Goal: Task Accomplishment & Management: Complete application form

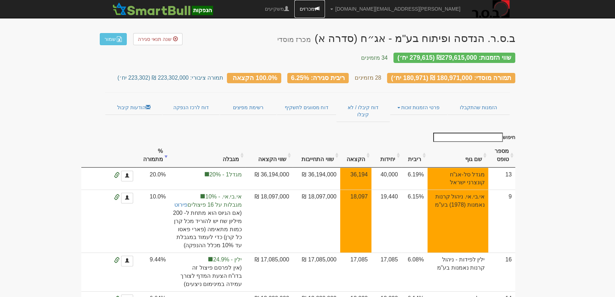
click at [325, 7] on link "מכרזים" at bounding box center [310, 9] width 31 height 18
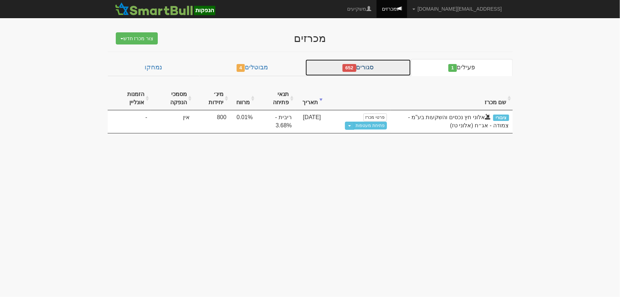
click at [375, 70] on link "סגורים 652" at bounding box center [358, 67] width 106 height 17
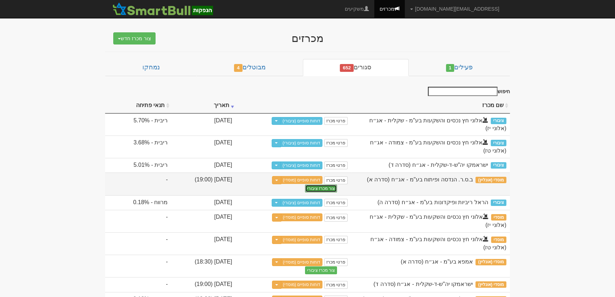
click at [305, 184] on button "צור מכרז ציבורי" at bounding box center [321, 188] width 32 height 8
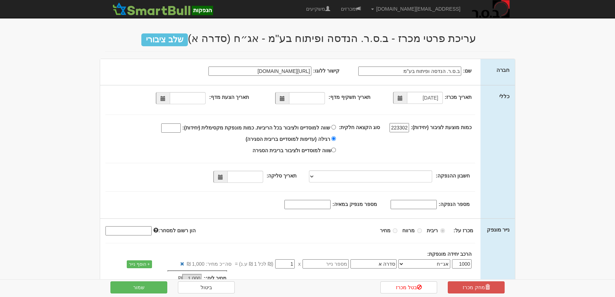
click at [285, 100] on span at bounding box center [282, 98] width 5 height 5
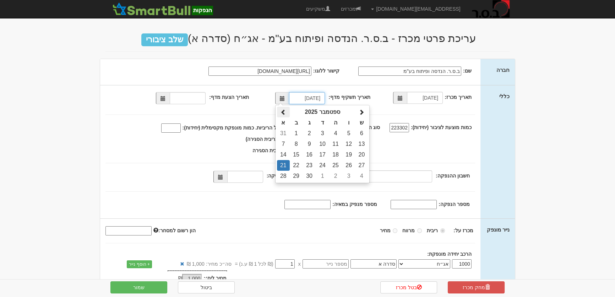
click at [285, 112] on span at bounding box center [284, 112] width 6 height 6
click at [312, 176] on td "26" at bounding box center [309, 176] width 13 height 11
type input "26/08/2025"
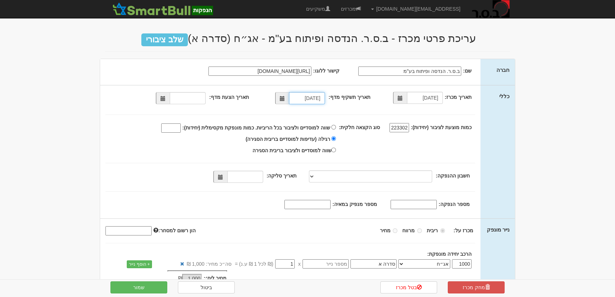
click at [166, 100] on span at bounding box center [163, 98] width 5 height 5
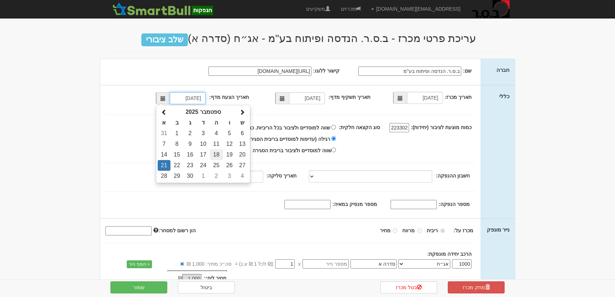
click at [220, 155] on td "18" at bounding box center [216, 154] width 13 height 11
type input "18/09/2025"
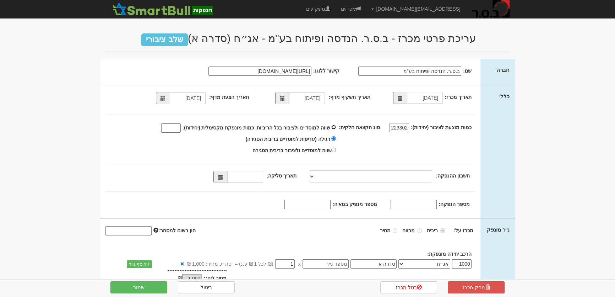
click at [336, 127] on input "שווה למוסדיים ולציבור בכל הריביות. כמות מונפקת מקסימלית (יחידות):" at bounding box center [334, 127] width 5 height 5
radio input "true"
click at [181, 129] on input "שווה למוסדיים ולציבור בכל הריביות. כמות מונפקת מקסימלית (יחידות):" at bounding box center [171, 127] width 20 height 9
click at [223, 178] on span at bounding box center [220, 176] width 5 height 5
type input "180971"
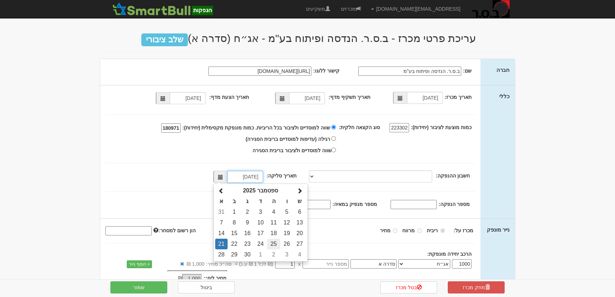
click at [276, 242] on td "25" at bounding box center [273, 243] width 13 height 11
type input "25/09/2025"
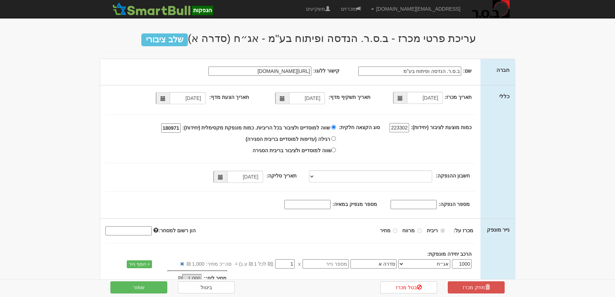
click at [412, 206] on input "מספר הנפקה:" at bounding box center [414, 204] width 46 height 9
type input "1940"
click at [318, 203] on input "מספר מנפיק במאיה:" at bounding box center [308, 204] width 46 height 9
paste input "1227479"
type input "1227479"
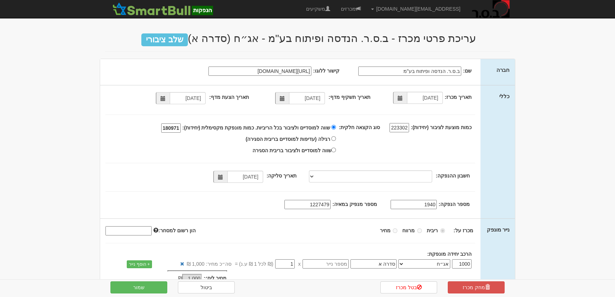
click at [419, 206] on input "1940" at bounding box center [414, 204] width 46 height 9
type input "1490"
click at [149, 290] on button "שמור" at bounding box center [139, 287] width 57 height 12
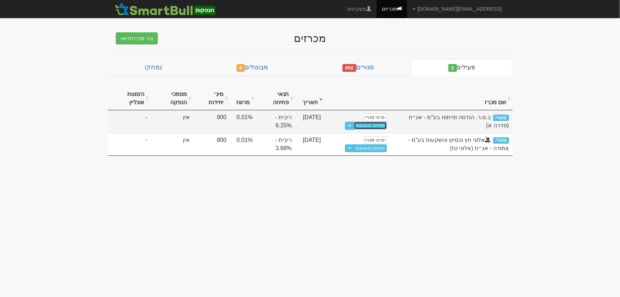
click at [364, 126] on link "פתיחת מעטפות" at bounding box center [370, 126] width 33 height 8
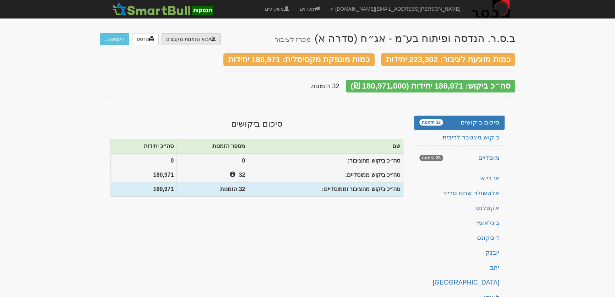
type input "C:\fakepath\IBI.DAT"
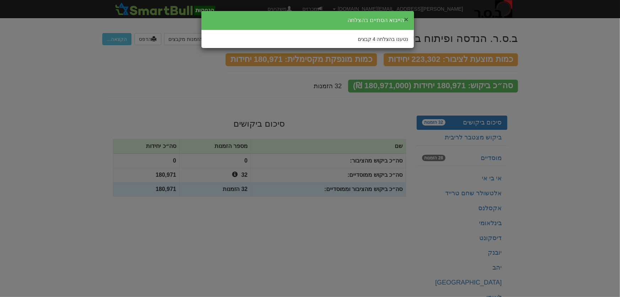
click at [406, 18] on button "×" at bounding box center [406, 19] width 4 height 7
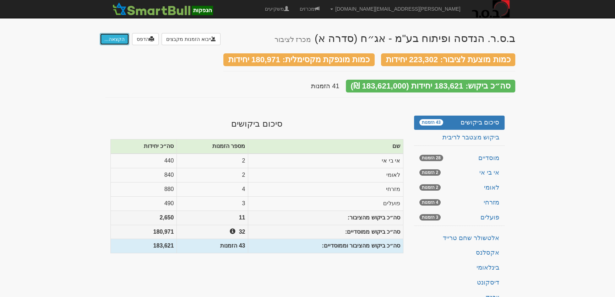
click at [114, 38] on button "הקצאה..." at bounding box center [114, 39] width 29 height 12
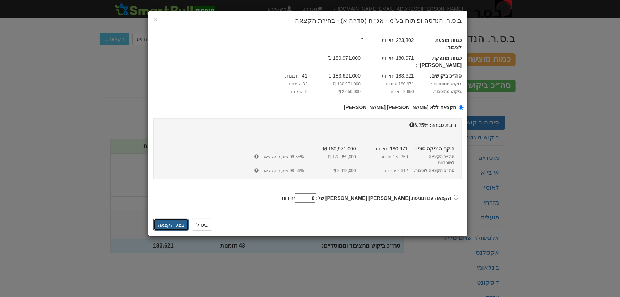
click at [172, 219] on button "בצע הקצאה" at bounding box center [172, 225] width 36 height 12
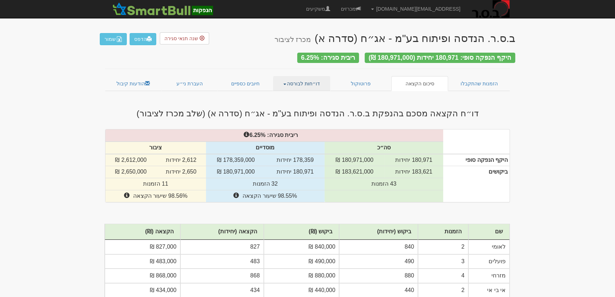
click at [295, 80] on link "דו״חות לבורסה" at bounding box center [302, 83] width 58 height 15
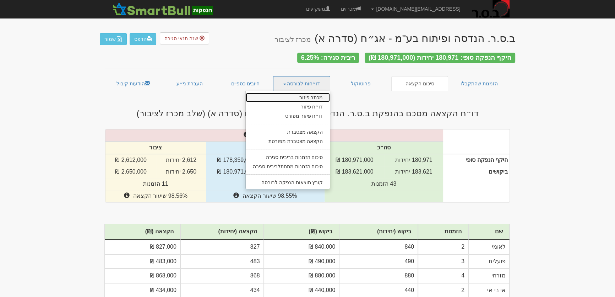
click at [303, 93] on link "מכתב פיזור" at bounding box center [288, 97] width 85 height 9
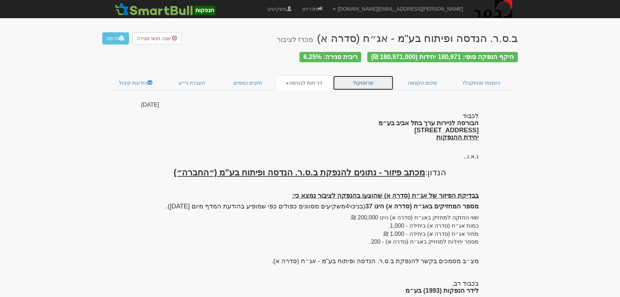
click at [362, 81] on link "פרוטוקול" at bounding box center [363, 82] width 61 height 15
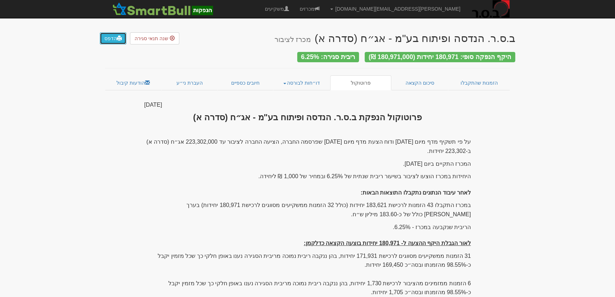
click at [112, 40] on link "הדפס" at bounding box center [113, 38] width 27 height 12
click at [305, 79] on link "דו״חות לבורסה" at bounding box center [302, 82] width 58 height 15
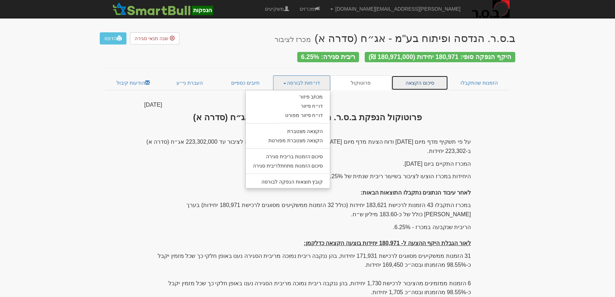
click at [418, 81] on link "סיכום הקצאה" at bounding box center [420, 82] width 57 height 15
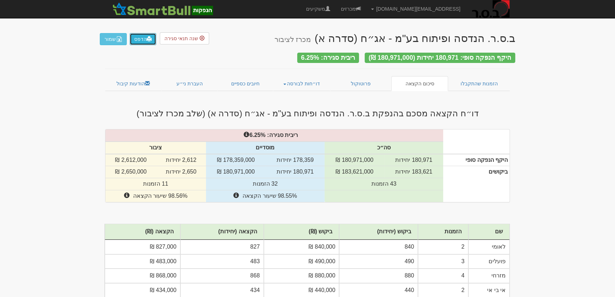
click at [140, 40] on link "הדפס" at bounding box center [143, 39] width 27 height 12
click at [317, 78] on link "דו״חות לבורסה" at bounding box center [302, 83] width 58 height 15
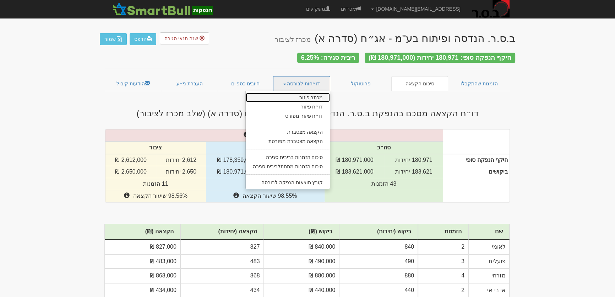
click at [314, 97] on link "מכתב פיזור" at bounding box center [288, 97] width 85 height 9
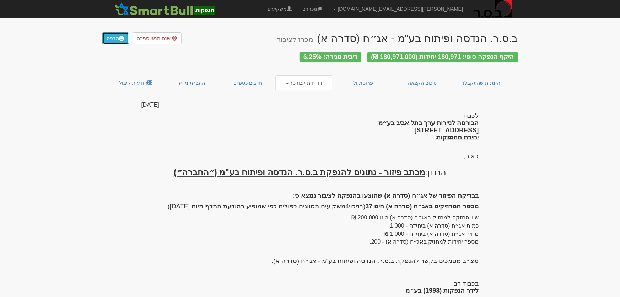
click at [113, 41] on link "הדפס" at bounding box center [115, 38] width 27 height 12
click at [315, 79] on link "דו״חות לבורסה" at bounding box center [304, 82] width 58 height 15
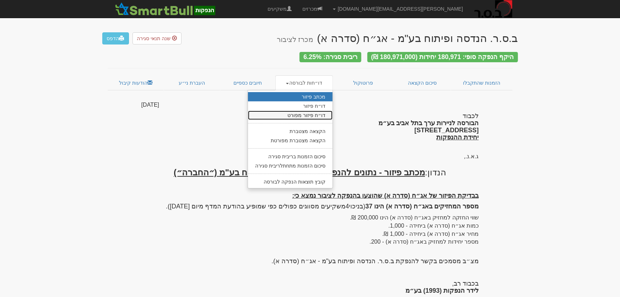
click at [312, 114] on link "דו״ח פיזור מפורט" at bounding box center [290, 115] width 85 height 9
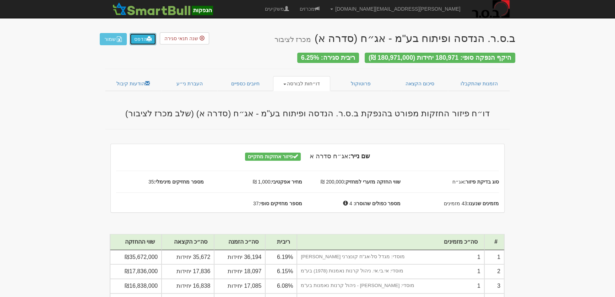
click at [139, 38] on link "הדפס" at bounding box center [143, 39] width 27 height 12
click at [298, 80] on link "דו״חות לבורסה" at bounding box center [302, 83] width 58 height 15
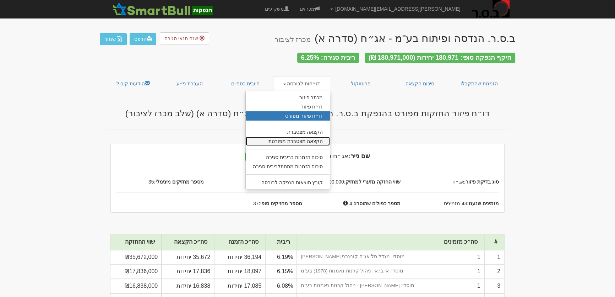
click at [317, 140] on link "הקצאה מצטברת מפורטת" at bounding box center [288, 140] width 85 height 9
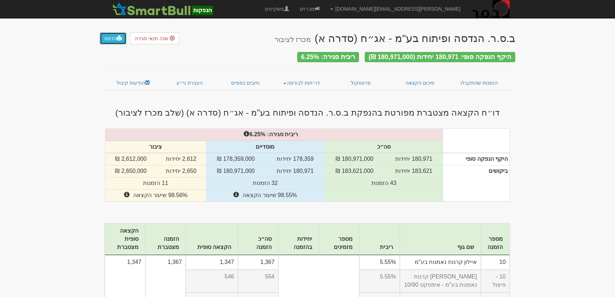
click at [108, 42] on link "הדפס" at bounding box center [113, 38] width 27 height 12
click at [305, 79] on link "דו״חות לבורסה" at bounding box center [302, 82] width 58 height 15
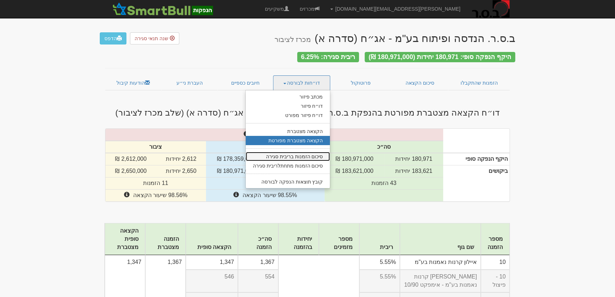
click at [305, 155] on link "סיכום הזמנות בריבית סגירה" at bounding box center [288, 156] width 85 height 9
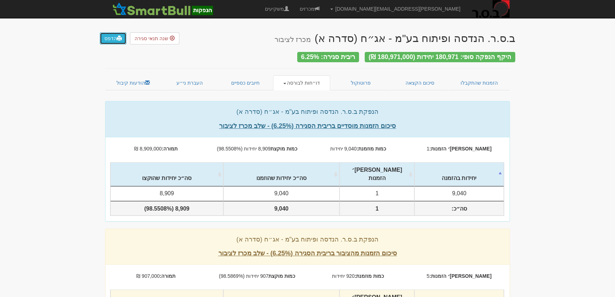
click at [110, 39] on link "הדפס" at bounding box center [113, 38] width 27 height 12
click at [117, 40] on span at bounding box center [119, 38] width 5 height 5
click at [311, 80] on link "דו״חות לבורסה" at bounding box center [302, 82] width 58 height 15
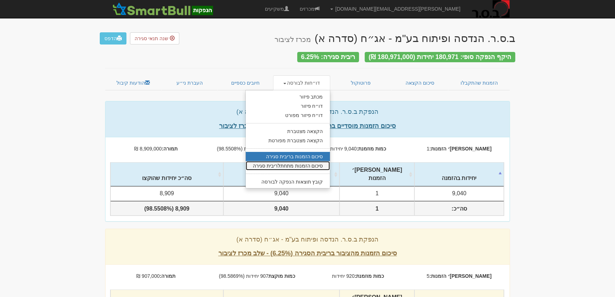
click at [303, 167] on link "סיכום הזמנות מתחתלריבית סגירה" at bounding box center [288, 165] width 85 height 9
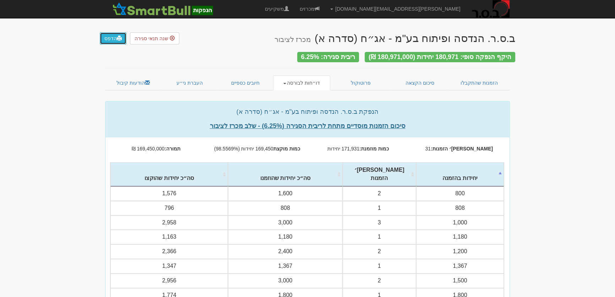
click at [102, 36] on link "הדפס" at bounding box center [113, 38] width 27 height 12
click at [423, 79] on link "סיכום הקצאה" at bounding box center [420, 82] width 57 height 15
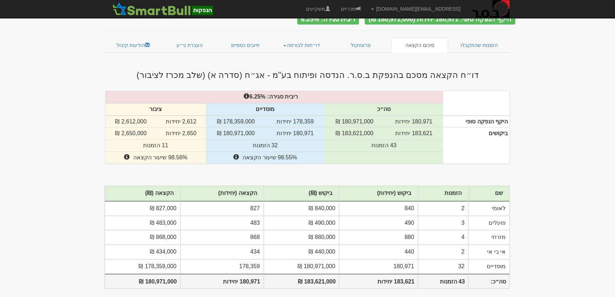
scroll to position [40, 0]
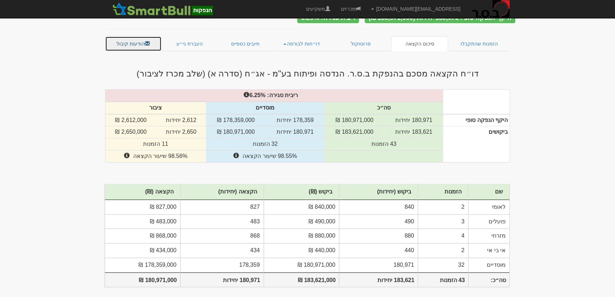
click at [123, 36] on link "הודעות קיבול" at bounding box center [133, 43] width 57 height 15
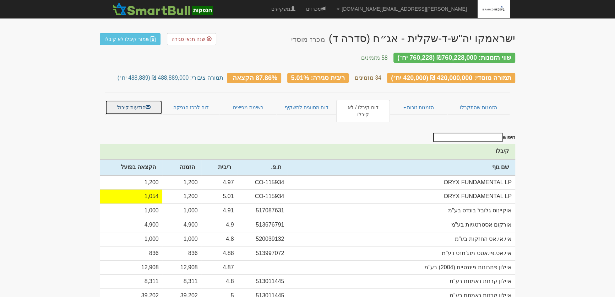
click at [130, 101] on link "הודעות קיבול" at bounding box center [133, 107] width 57 height 15
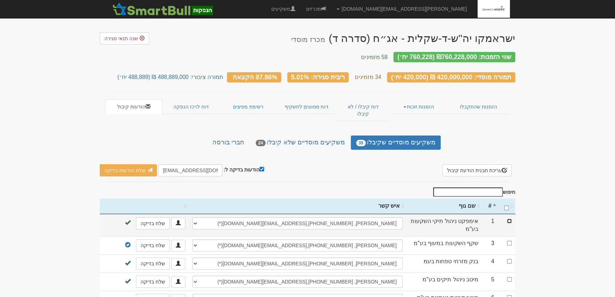
click at [510, 219] on input "checkbox" at bounding box center [509, 221] width 5 height 5
checkbox input "true"
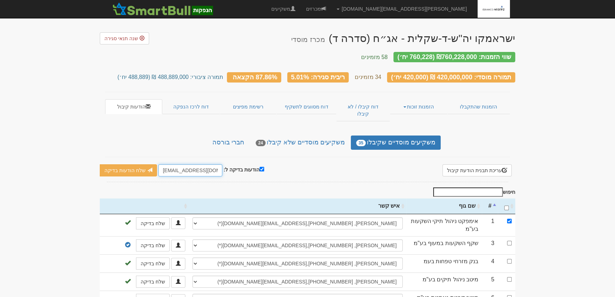
drag, startPoint x: 158, startPoint y: 156, endPoint x: 176, endPoint y: 156, distance: 17.4
click at [176, 164] on input "leader@leadercm.co.il" at bounding box center [190, 170] width 64 height 12
type input "[PERSON_NAME][EMAIL_ADDRESS][DOMAIN_NAME]"
click at [130, 164] on link "שלח הודעות בדיקה" at bounding box center [128, 170] width 57 height 12
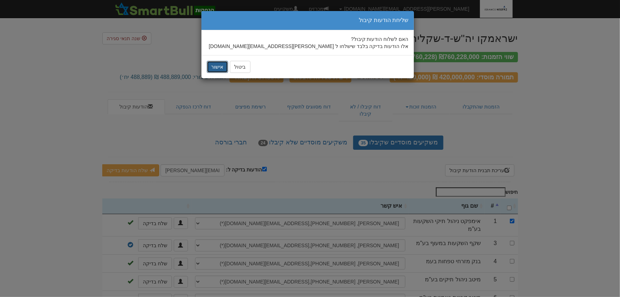
click at [213, 66] on button "אישור" at bounding box center [217, 67] width 21 height 12
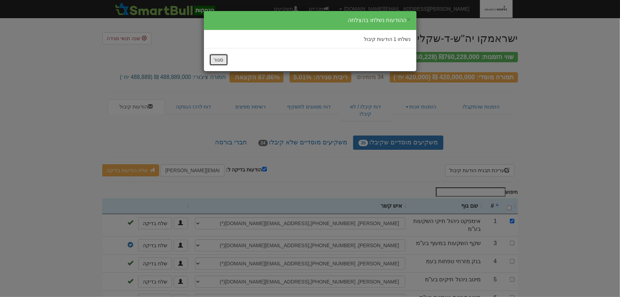
click at [222, 60] on button "סגור" at bounding box center [218, 60] width 19 height 12
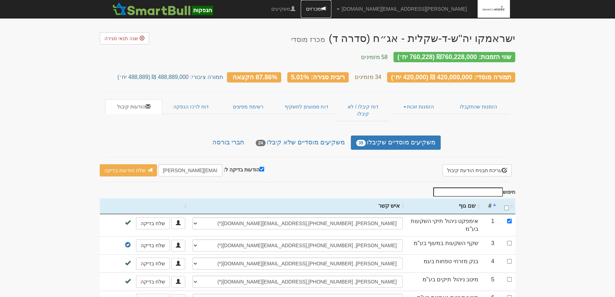
click at [332, 9] on link "מכרזים" at bounding box center [316, 9] width 31 height 18
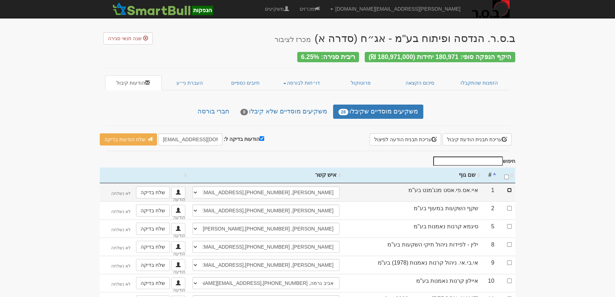
click at [510, 188] on input "checkbox" at bounding box center [509, 190] width 5 height 5
checkbox input "true"
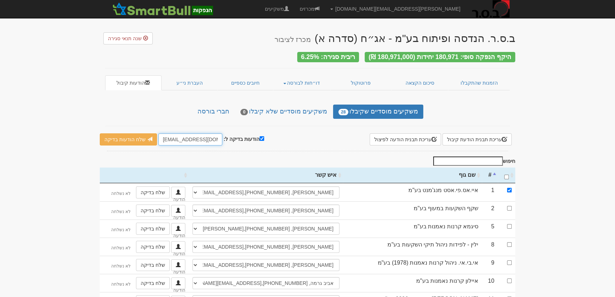
drag, startPoint x: 159, startPoint y: 136, endPoint x: 175, endPoint y: 135, distance: 15.7
click at [175, 135] on input "leader@leadercm.co.il" at bounding box center [190, 139] width 64 height 12
type input "[PERSON_NAME][EMAIL_ADDRESS][DOMAIN_NAME]"
click at [122, 139] on link "שלח הודעות בדיקה" at bounding box center [128, 139] width 57 height 12
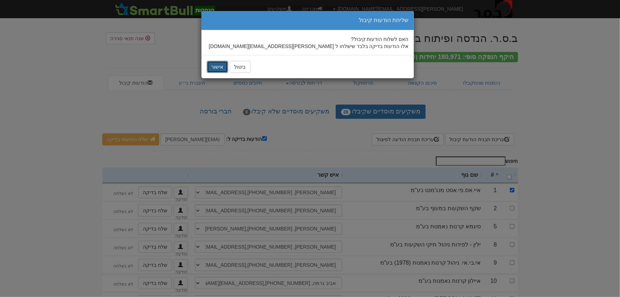
click at [214, 68] on button "אישור" at bounding box center [217, 67] width 21 height 12
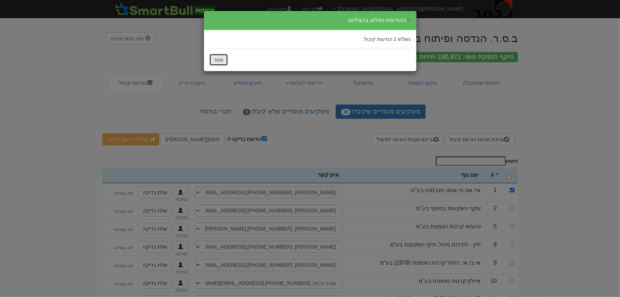
click at [217, 56] on button "סגור" at bounding box center [218, 60] width 19 height 12
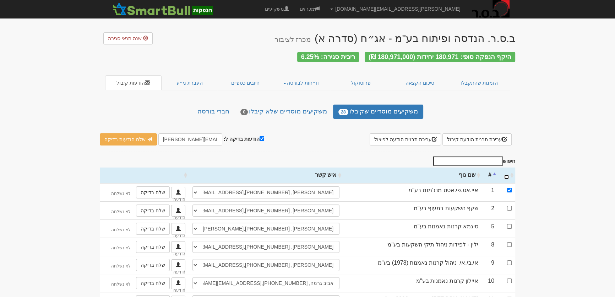
click at [509, 174] on input "\a : activate to sort column ascending" at bounding box center [507, 176] width 5 height 5
checkbox input "true"
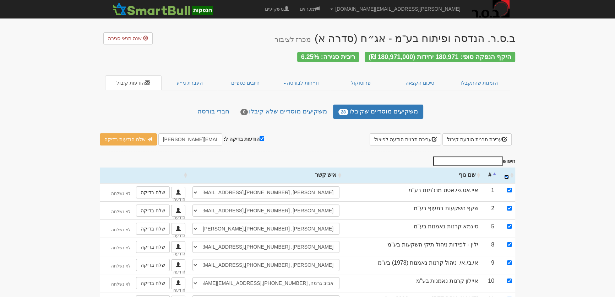
checkbox input "true"
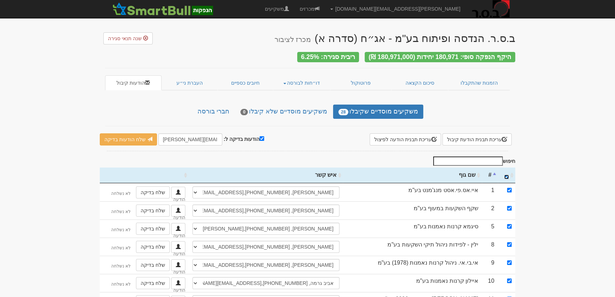
checkbox input "true"
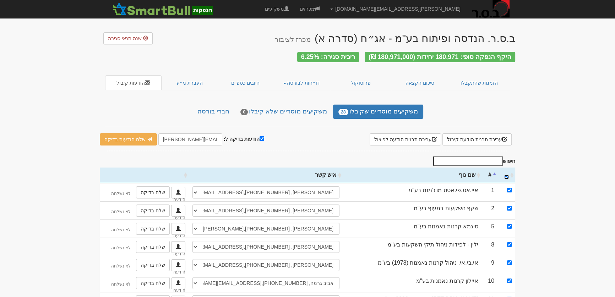
checkbox input "true"
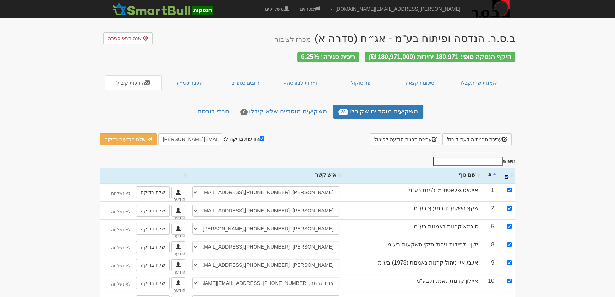
checkbox input "true"
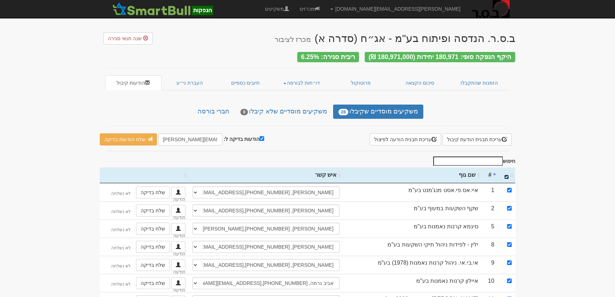
checkbox input "true"
drag, startPoint x: 259, startPoint y: 135, endPoint x: 256, endPoint y: 138, distance: 4.3
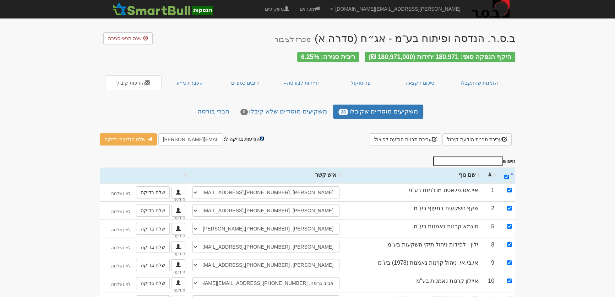
click at [260, 136] on input "הודעות בדיקה ל:" at bounding box center [262, 138] width 5 height 5
checkbox input "false"
click at [117, 136] on link "שלח הודעות למשקיעים" at bounding box center [133, 139] width 66 height 12
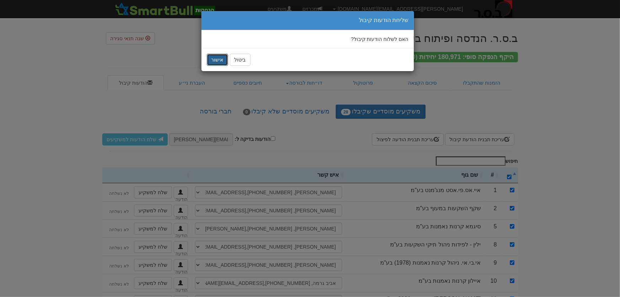
click at [213, 55] on button "אישור" at bounding box center [217, 60] width 21 height 12
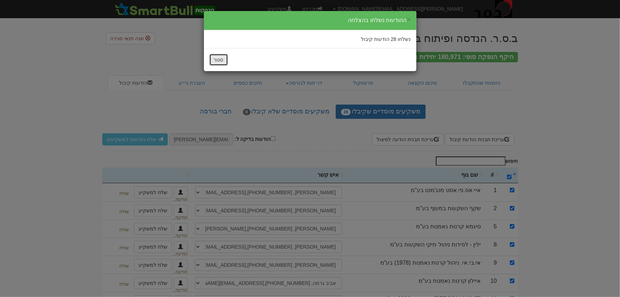
click at [215, 61] on button "סגור" at bounding box center [218, 60] width 19 height 12
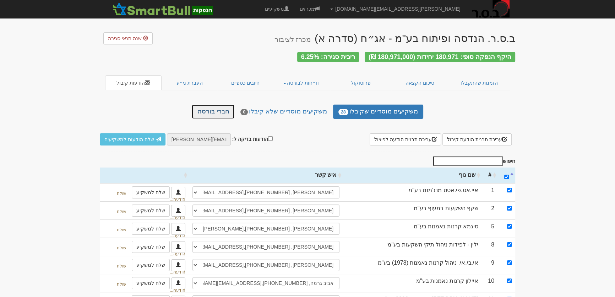
click at [218, 109] on link "חברי בורסה" at bounding box center [213, 111] width 43 height 14
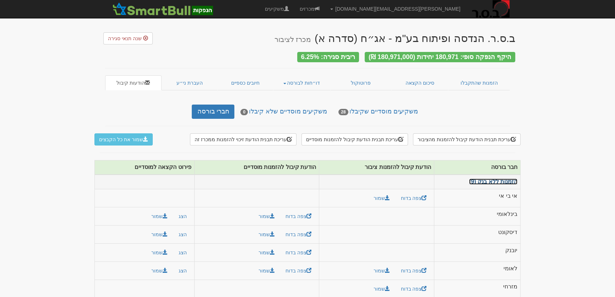
click at [504, 179] on link "הזמנות ללא בנק (9)" at bounding box center [493, 181] width 48 height 6
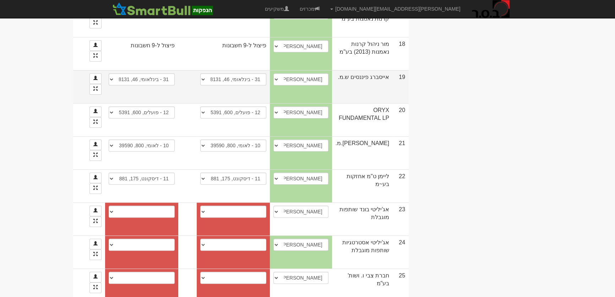
scroll to position [387, 0]
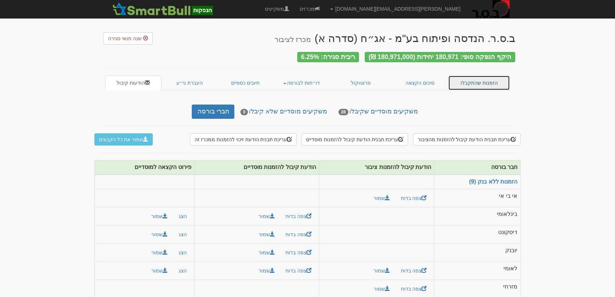
click at [474, 77] on link "הזמנות שהתקבלו" at bounding box center [479, 82] width 62 height 15
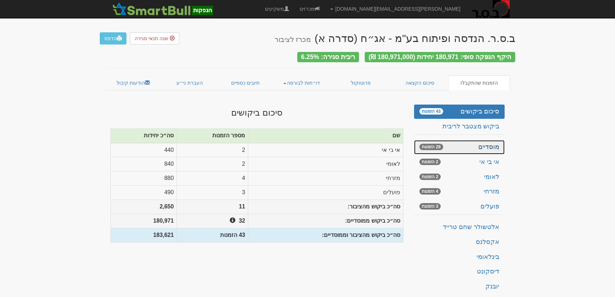
click at [493, 141] on link "מוסדיים 28 הזמנות" at bounding box center [459, 147] width 91 height 14
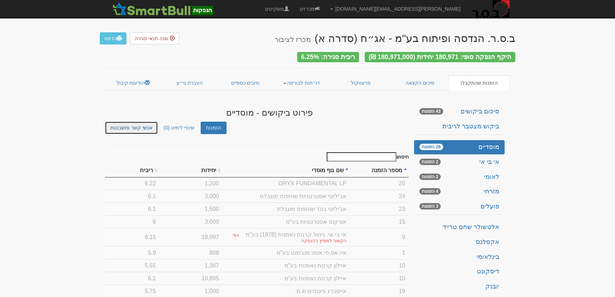
click at [133, 127] on link "אנשי קשר וחשבונות" at bounding box center [131, 128] width 53 height 12
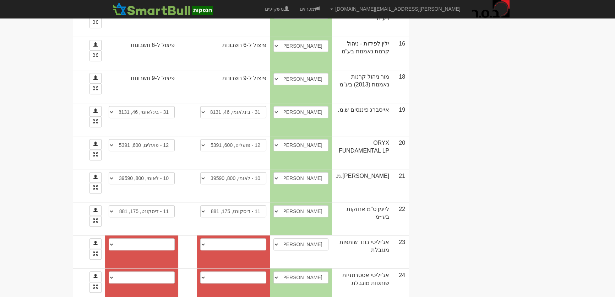
scroll to position [549, 0]
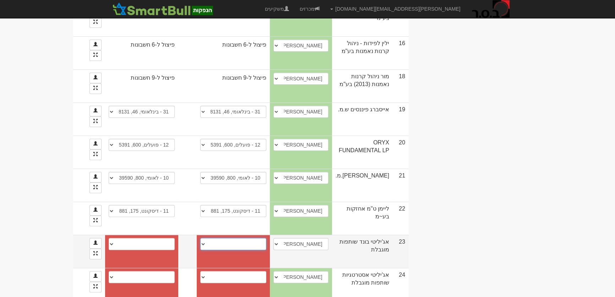
click at [267, 238] on select "פועלים (12), 600, 528573 בינלאומי (31), 46, 939175 הבנק הבינלאומי הראשון (חבר ב…" at bounding box center [233, 244] width 66 height 12
select select "684695a9a6dfdf312f1fdb47"
click at [248, 238] on select "פועלים (12), 600, 528573 בינלאומי (31), 46, 939175 הבנק הבינלאומי הראשון (חבר ב…" at bounding box center [233, 244] width 66 height 12
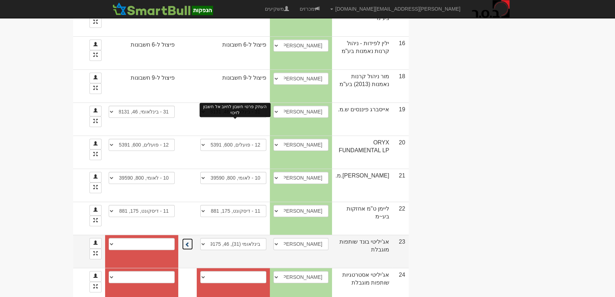
click at [190, 242] on span at bounding box center [187, 244] width 5 height 5
select select "684695aaa6dfdf312f1fdb5a"
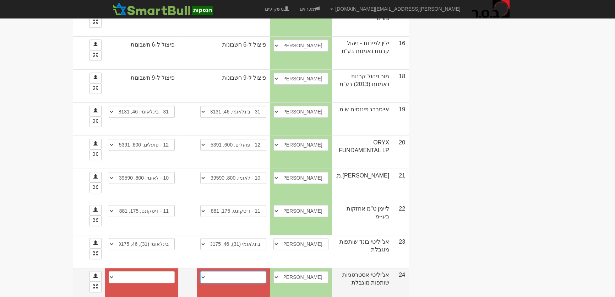
click at [267, 271] on select "בינלאומי (31), 46, 926272 פועלים (12), 600, 528573 12 - פועלים, 600, 528573 12 …" at bounding box center [233, 277] width 66 height 12
select select "66053c8472b6104ff726919e"
click at [248, 271] on select "בינלאומי (31), 46, 926272 פועלים (12), 600, 528573 12 - פועלים, 600, 528573 12 …" at bounding box center [233, 277] width 66 height 12
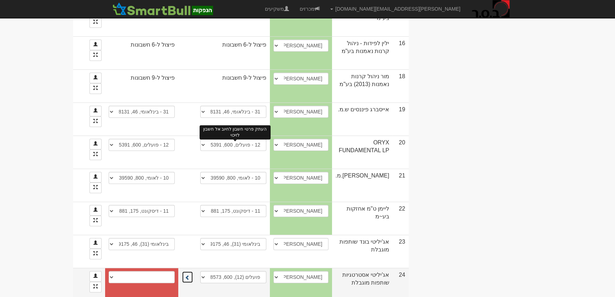
click at [190, 275] on span at bounding box center [187, 277] width 5 height 5
select select "66053c8672b6104ff72691af"
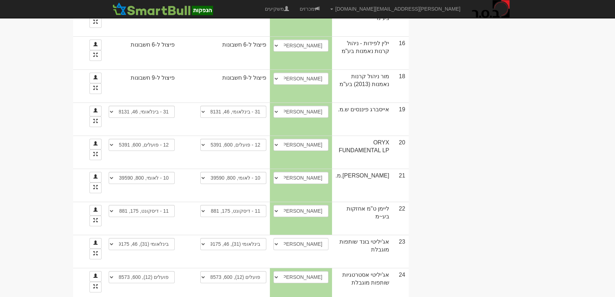
select select "new_billing"
select select
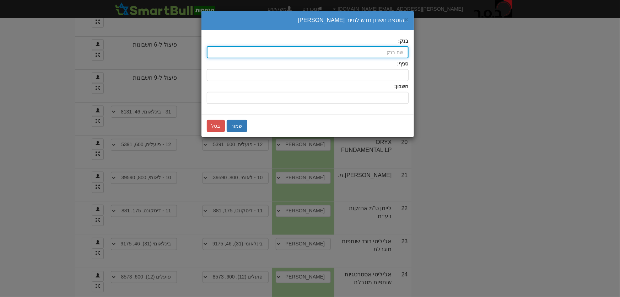
click at [348, 53] on input "בנק:" at bounding box center [308, 52] width 202 height 12
type input "ד"
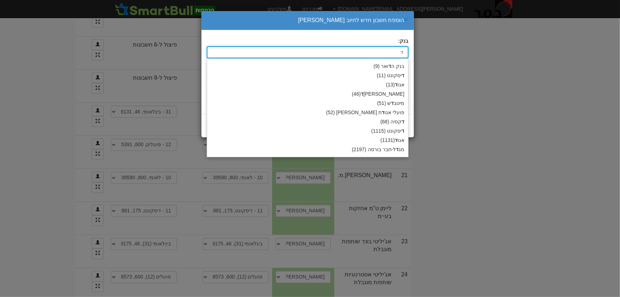
type input "דיסקונט (11)"
type input "די"
type input "דיק"
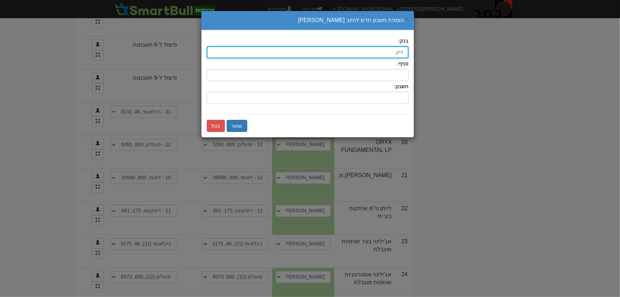
type input "דיסקונט (11)"
type input "דיס"
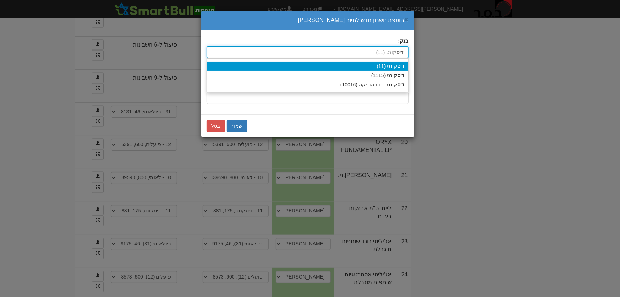
click at [402, 61] on div "דיס קונט (11)" at bounding box center [307, 65] width 201 height 9
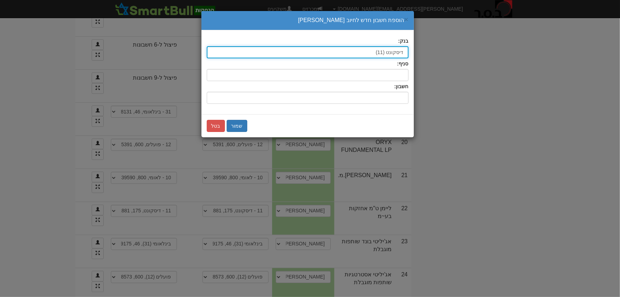
type input "דיסקונט (11)"
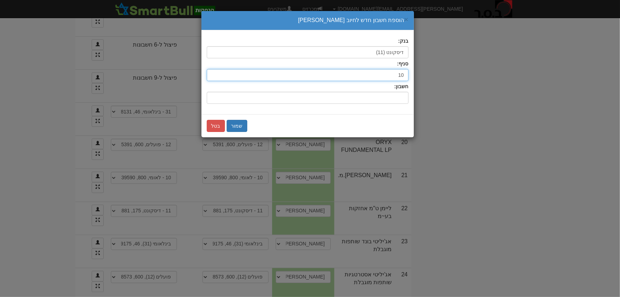
type input "10"
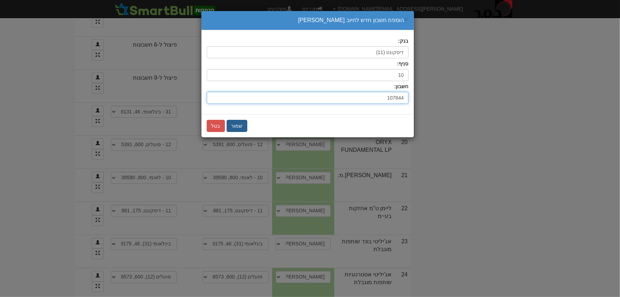
type input "107844"
drag, startPoint x: 236, startPoint y: 125, endPoint x: 242, endPoint y: 135, distance: 11.6
click at [238, 125] on button "שמור" at bounding box center [237, 126] width 21 height 12
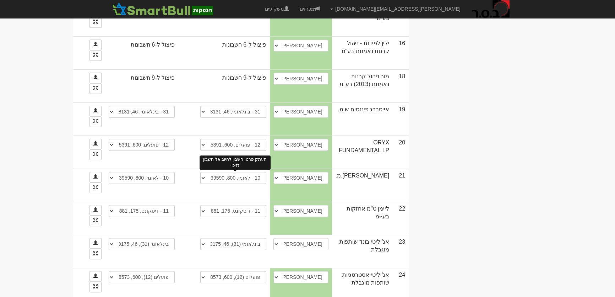
select select "new_billing"
select select
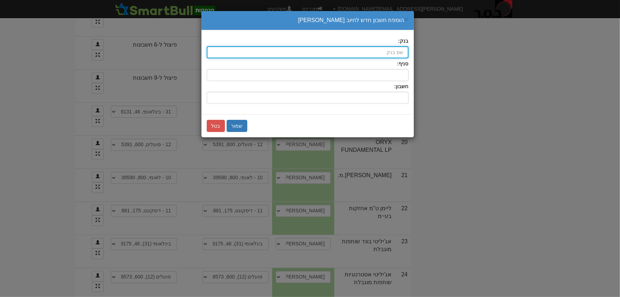
drag, startPoint x: 358, startPoint y: 53, endPoint x: 361, endPoint y: 53, distance: 3.6
click at [360, 53] on input "בנק:" at bounding box center [308, 52] width 202 height 12
type input "לאומי (10)"
type input "ל"
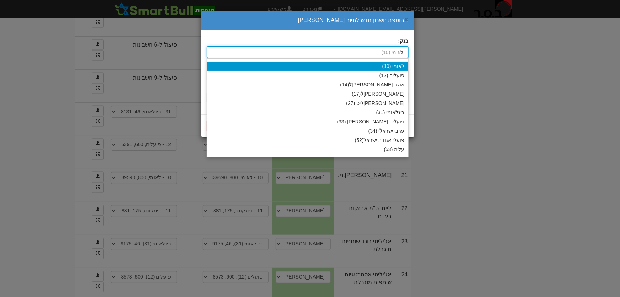
click at [398, 65] on div "ל אומי (10)" at bounding box center [307, 65] width 201 height 9
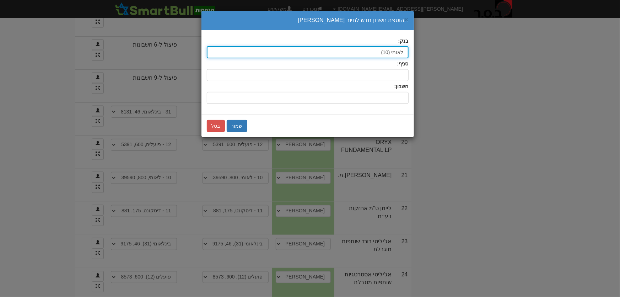
type input "לאומי (10)"
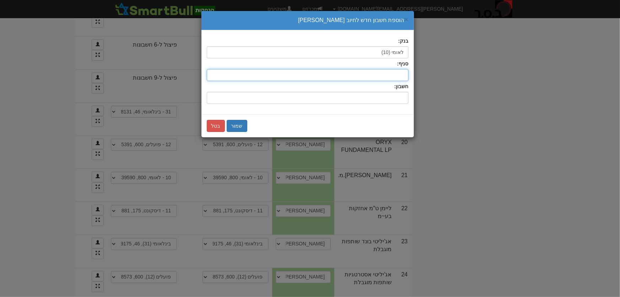
click at [401, 72] on input "סניף:" at bounding box center [308, 75] width 202 height 12
type input "817"
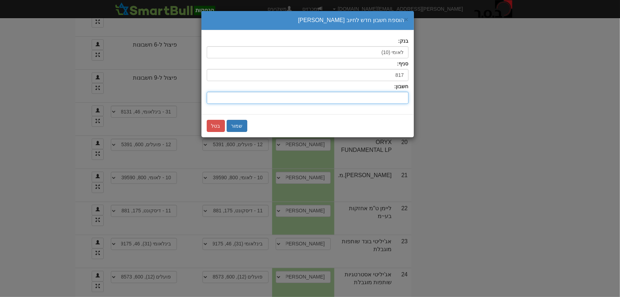
click at [404, 97] on input "חשבון:" at bounding box center [308, 98] width 202 height 12
type input "403589/20"
click at [235, 125] on button "שמור" at bounding box center [237, 126] width 21 height 12
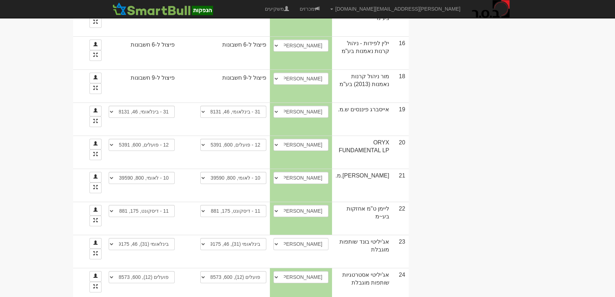
select select "new_securities"
select select
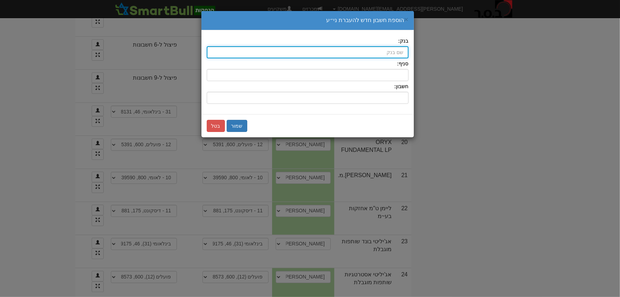
click at [373, 53] on input "בנק:" at bounding box center [308, 52] width 202 height 12
type input "לאומי (10)"
type input "ל"
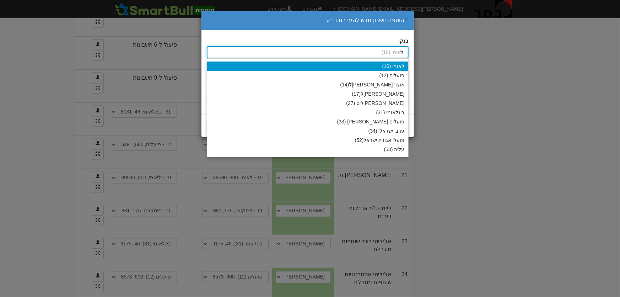
click at [404, 64] on strong "ל" at bounding box center [403, 66] width 3 height 6
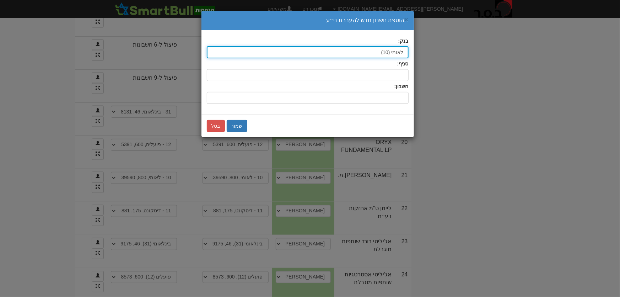
type input "לאומי (10)"
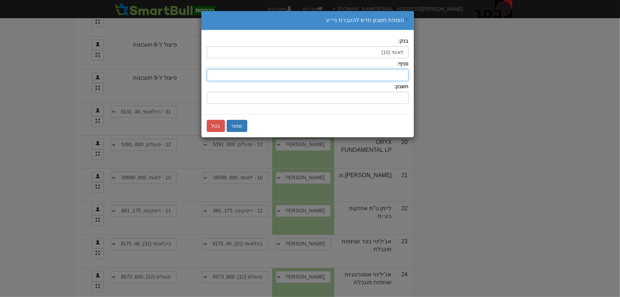
click at [405, 72] on input "סניף:" at bounding box center [308, 75] width 202 height 12
type input "817"
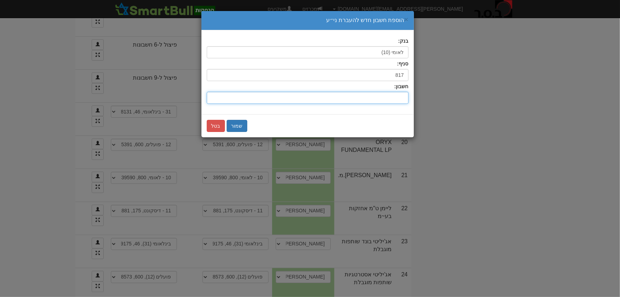
click at [396, 97] on input "חשבון:" at bounding box center [308, 98] width 202 height 12
type input "403589/50"
click at [234, 122] on button "שמור" at bounding box center [237, 126] width 21 height 12
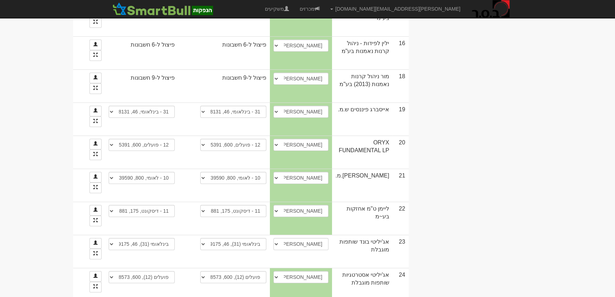
select select "new_billing"
select select
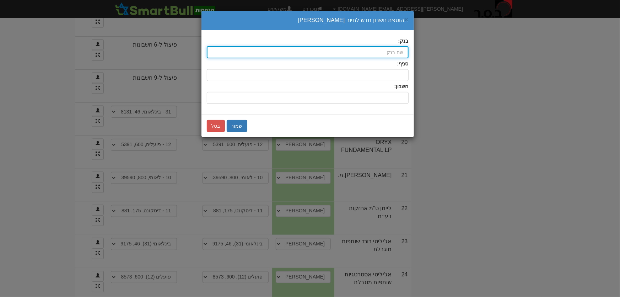
click at [361, 50] on input "בנק:" at bounding box center [308, 52] width 202 height 12
type input "לאומי (10)"
type input "ל"
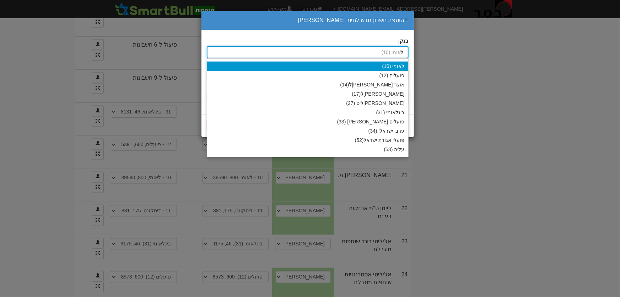
click at [396, 63] on div "ל אומי (10)" at bounding box center [307, 65] width 201 height 9
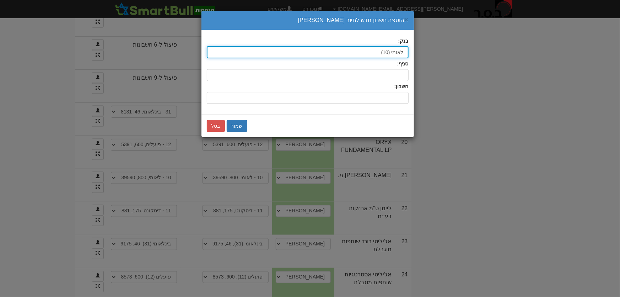
type input "לאומי (10)"
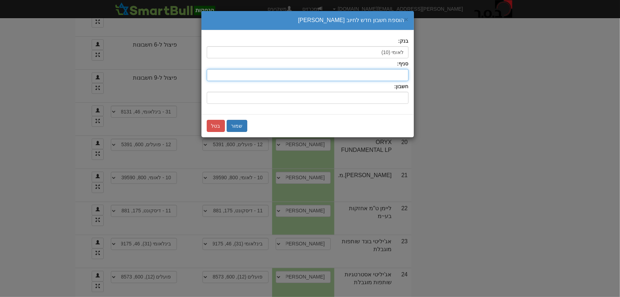
click at [397, 72] on input "סניף:" at bounding box center [308, 75] width 202 height 12
type input "817"
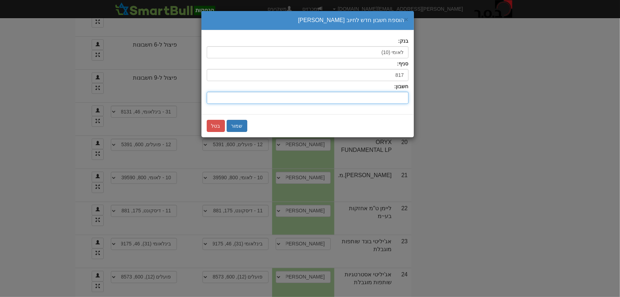
click at [389, 95] on input "חשבון:" at bounding box center [308, 98] width 202 height 12
type input "276400/43"
click at [239, 124] on button "שמור" at bounding box center [237, 126] width 21 height 12
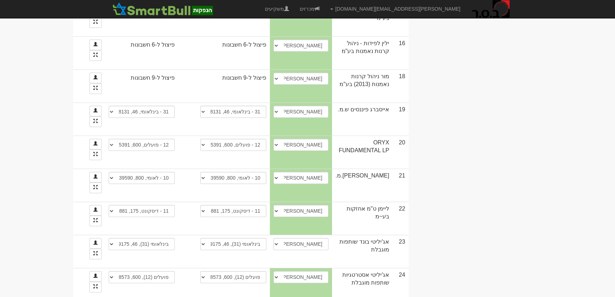
select select "new_securities"
select select
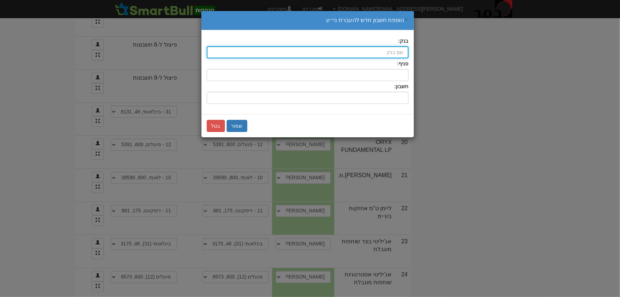
click at [386, 50] on input "בנק:" at bounding box center [308, 52] width 202 height 12
type input "לאומי (10)"
type input "ל"
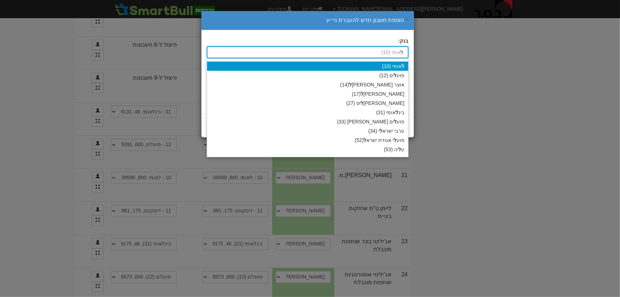
click at [389, 64] on div "ל אומי (10)" at bounding box center [307, 65] width 201 height 9
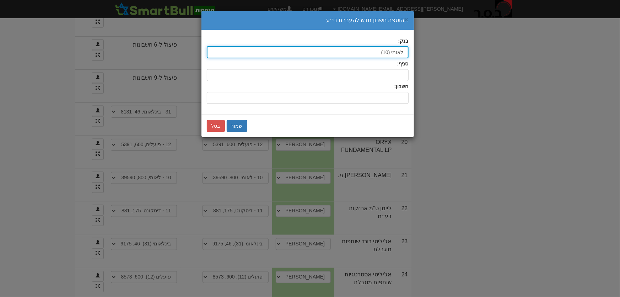
type input "לאומי (10)"
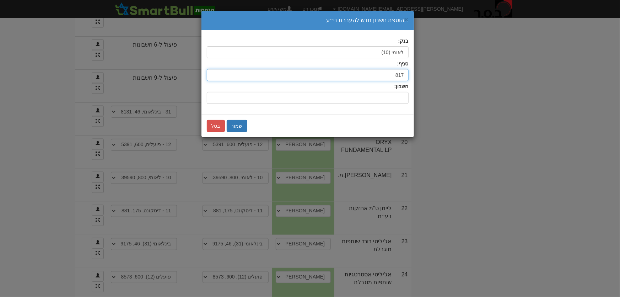
type input "817"
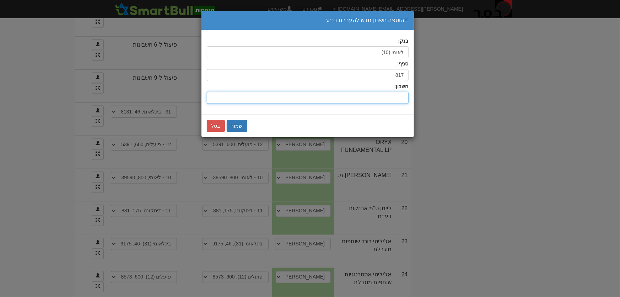
click at [402, 99] on input "חשבון:" at bounding box center [308, 98] width 202 height 12
type input "276400/53"
click at [234, 123] on button "שמור" at bounding box center [237, 126] width 21 height 12
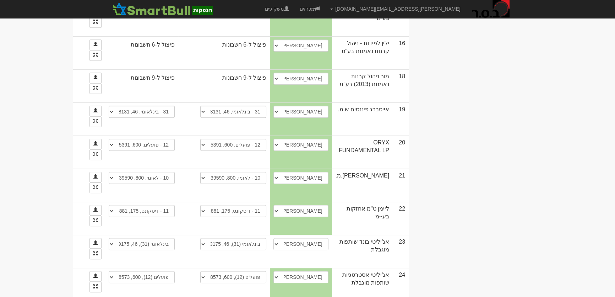
select select "new_billing"
select select
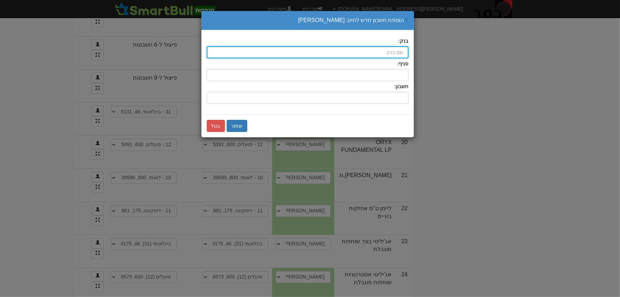
click at [386, 53] on input "בנק:" at bounding box center [308, 52] width 202 height 12
type input "ב"
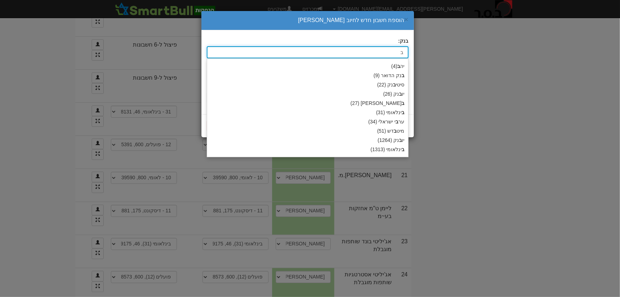
type input "בינלאומי (31)"
type input "בי"
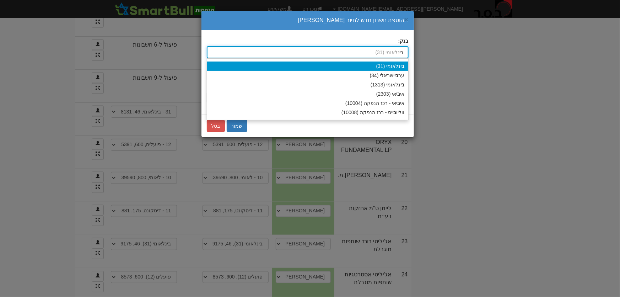
click at [387, 68] on div "בי נלאומי (31)" at bounding box center [307, 65] width 201 height 9
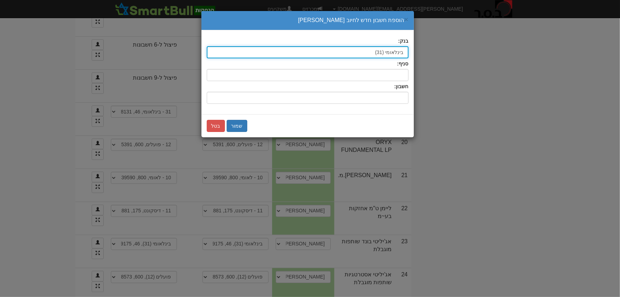
type input "בינלאומי (31)"
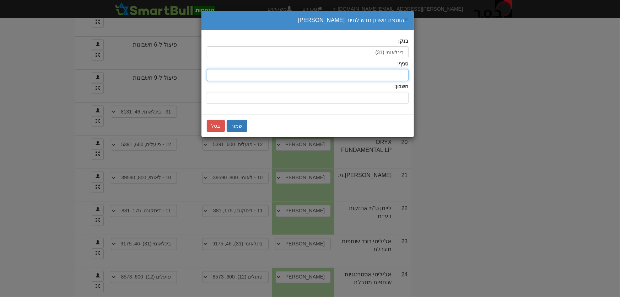
click at [388, 70] on input "סניף:" at bounding box center [308, 75] width 202 height 12
type input "287"
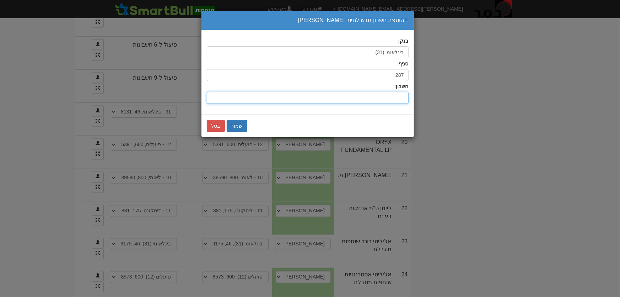
click at [394, 98] on input "חשבון:" at bounding box center [308, 98] width 202 height 12
type input "68245/4"
click at [240, 124] on button "שמור" at bounding box center [237, 126] width 21 height 12
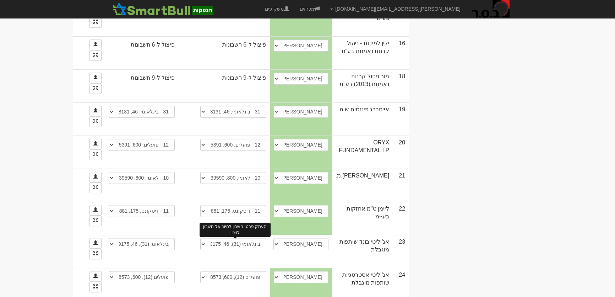
select select "new_billing"
select select
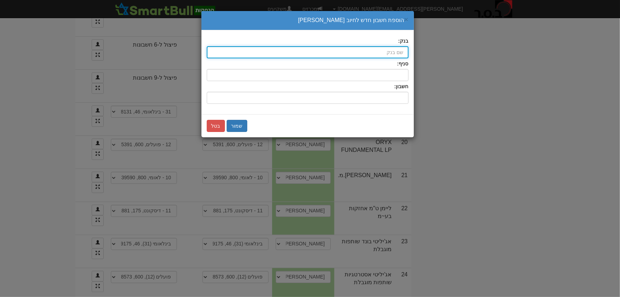
click at [388, 54] on input "בנק:" at bounding box center [308, 52] width 202 height 12
type input "ב"
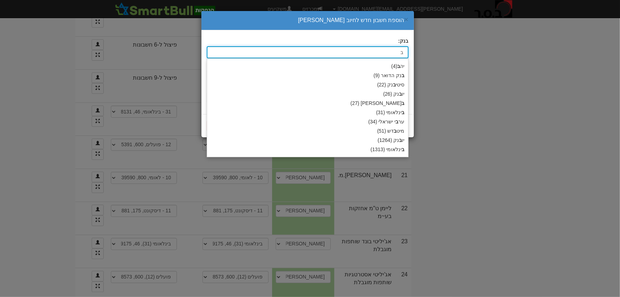
type input "בינלאומי (31)"
type input "בי"
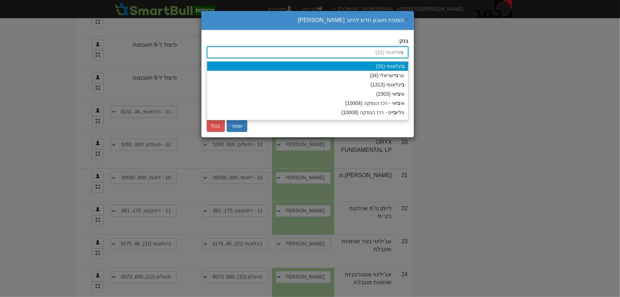
click at [398, 64] on div "בי נלאומי (31)" at bounding box center [307, 65] width 201 height 9
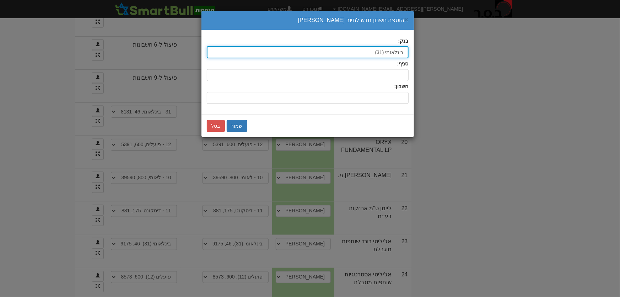
type input "בינלאומי (31)"
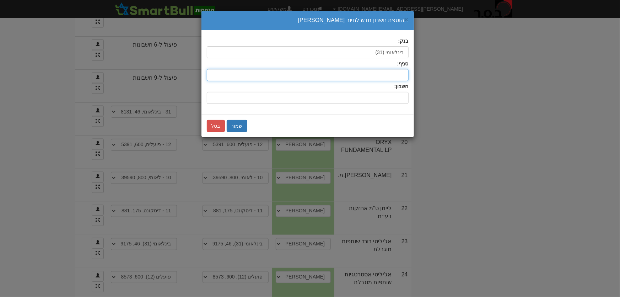
click at [399, 74] on input "סניף:" at bounding box center [308, 75] width 202 height 12
type input "287"
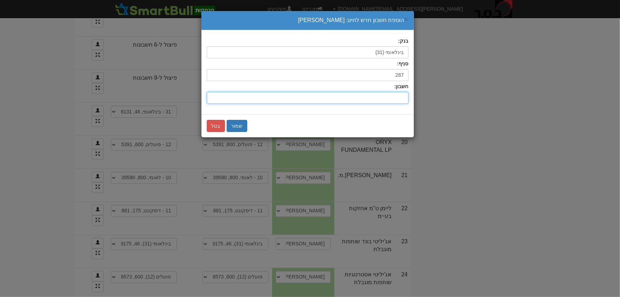
click at [398, 100] on input "חשבון:" at bounding box center [308, 98] width 202 height 12
type input "650560"
click at [242, 125] on button "שמור" at bounding box center [237, 126] width 21 height 12
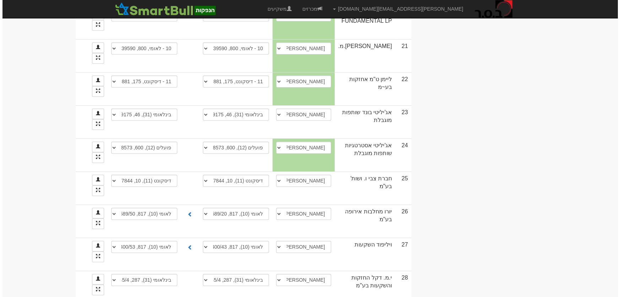
scroll to position [682, 0]
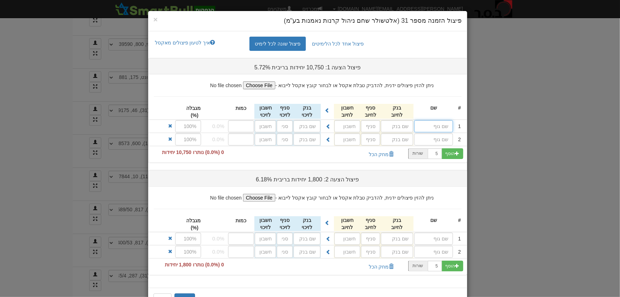
click at [431, 125] on input "text" at bounding box center [433, 126] width 39 height 12
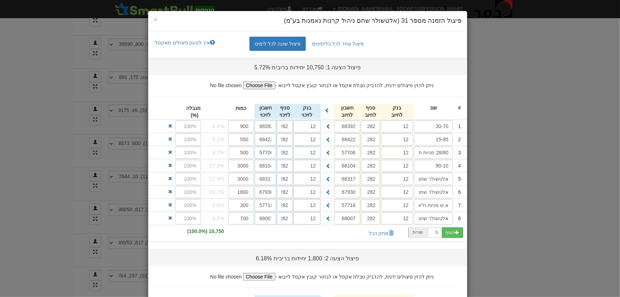
scroll to position [102, 0]
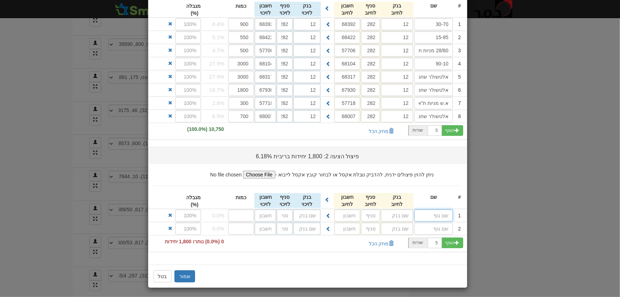
click at [444, 210] on input "text" at bounding box center [433, 215] width 39 height 12
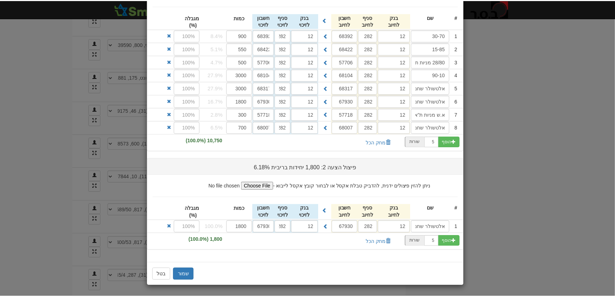
scroll to position [89, 0]
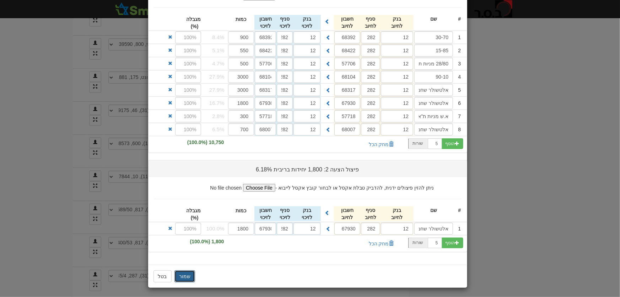
click at [185, 274] on button "שמור" at bounding box center [184, 276] width 21 height 12
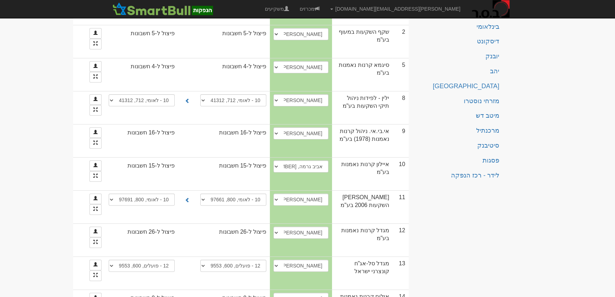
scroll to position [0, 0]
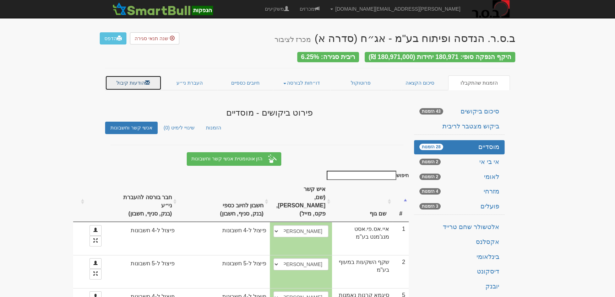
click at [130, 75] on link "הודעות קיבול" at bounding box center [133, 82] width 57 height 15
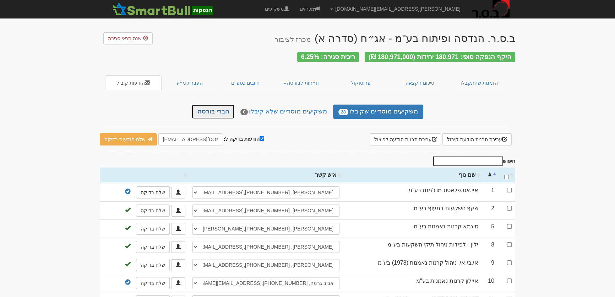
click at [211, 106] on link "חברי בורסה" at bounding box center [213, 111] width 43 height 14
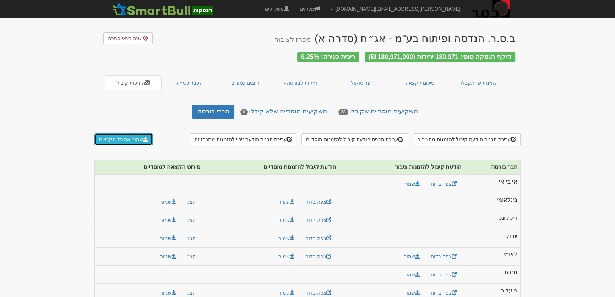
click at [117, 141] on button "שמור את כל הקבצים" at bounding box center [124, 139] width 58 height 12
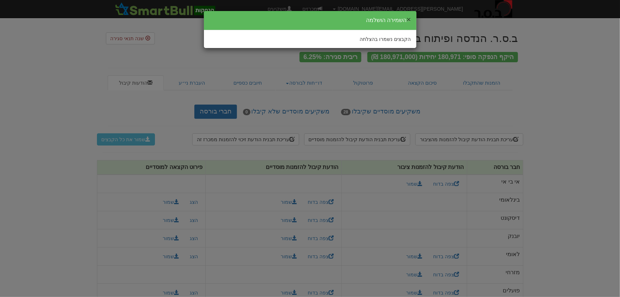
click at [408, 19] on button "×" at bounding box center [409, 19] width 4 height 7
